Goal: Navigation & Orientation: Find specific page/section

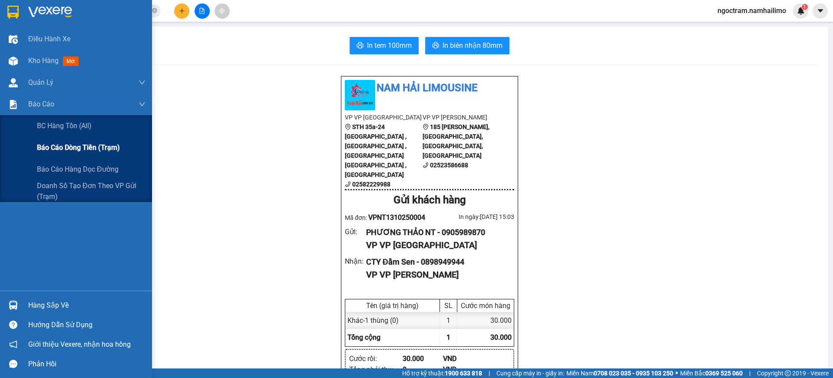
click at [63, 149] on span "Báo cáo dòng tiền (trạm)" at bounding box center [78, 147] width 83 height 11
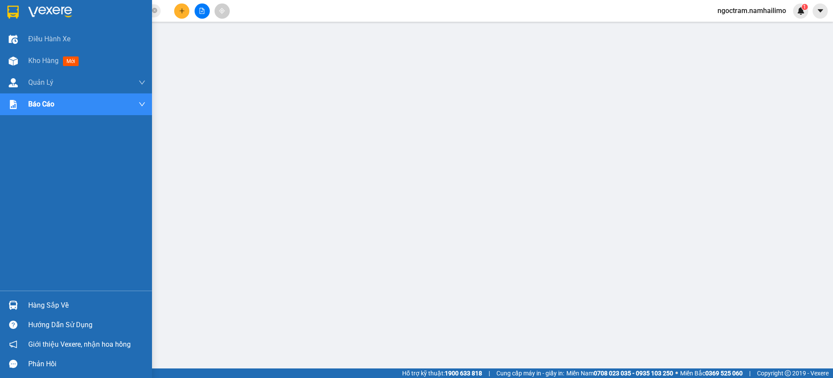
click at [15, 17] on img at bounding box center [12, 12] width 11 height 13
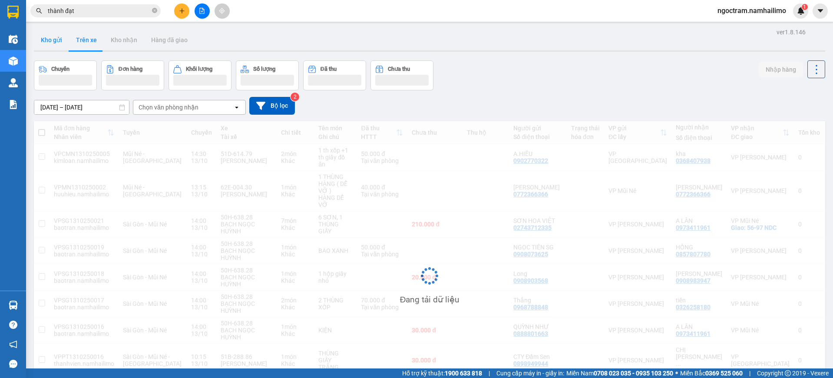
click at [52, 43] on button "Kho gửi" at bounding box center [51, 40] width 35 height 21
